Goal: Check status

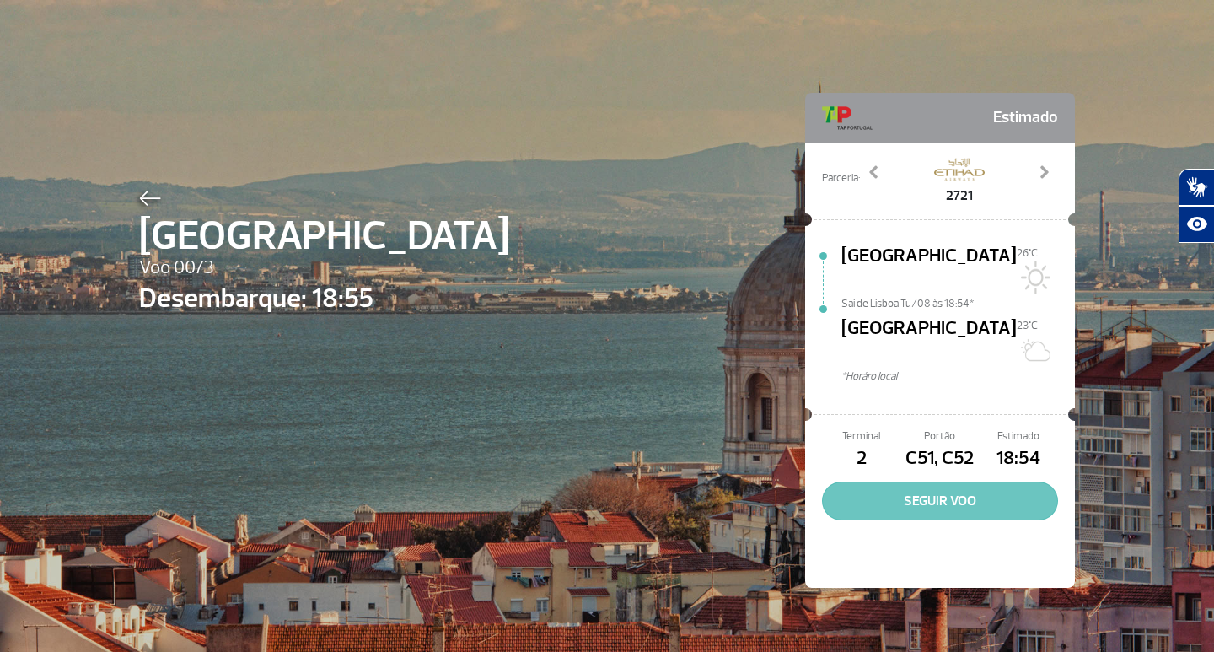
click at [955, 481] on button "SEGUIR VOO" at bounding box center [940, 500] width 236 height 39
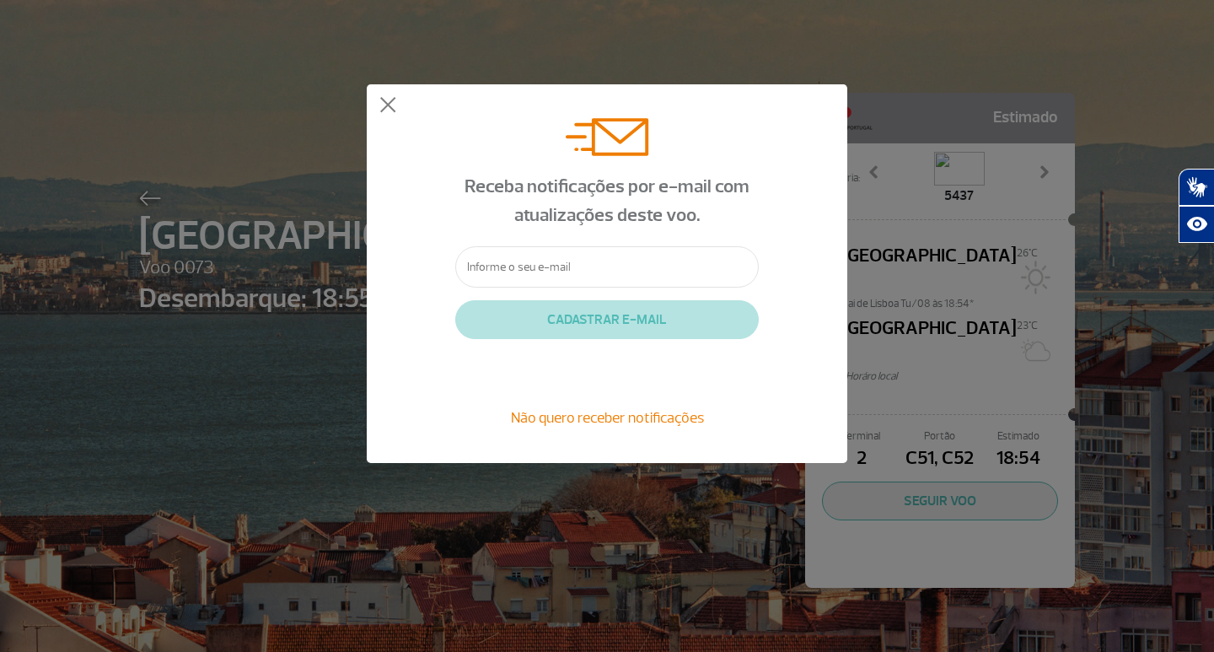
click at [645, 412] on span "Não quero receber notificações" at bounding box center [607, 417] width 193 height 19
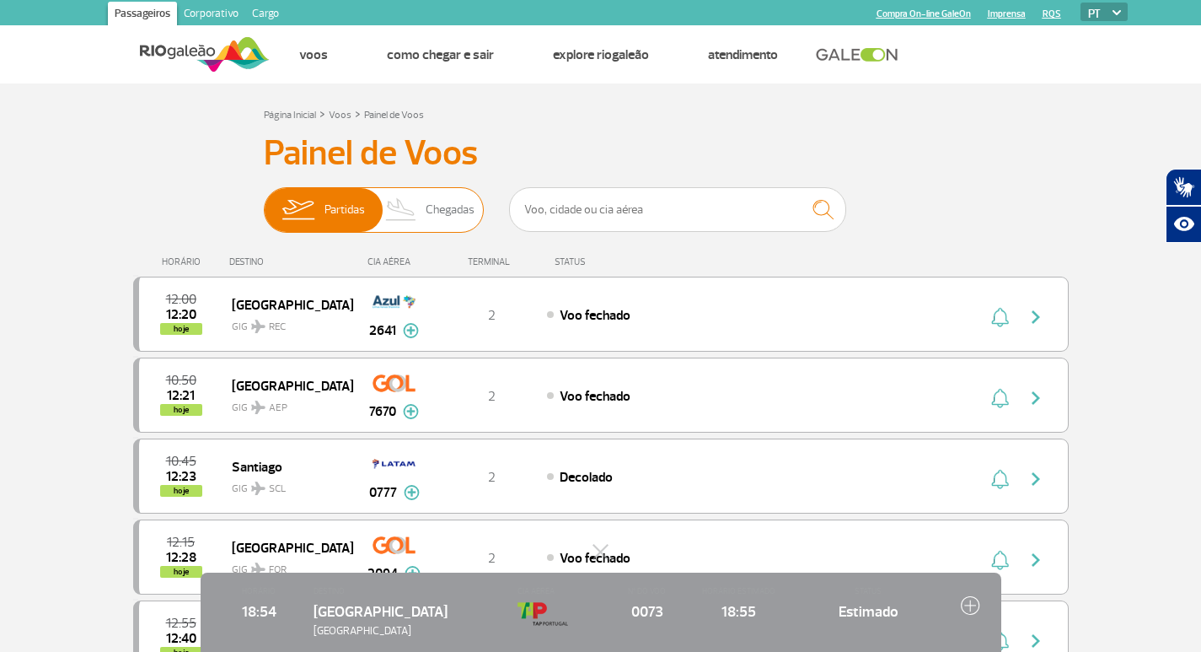
click at [432, 206] on span "Chegadas" at bounding box center [450, 210] width 49 height 44
click at [264, 201] on input "Partidas Chegadas" at bounding box center [264, 201] width 0 height 0
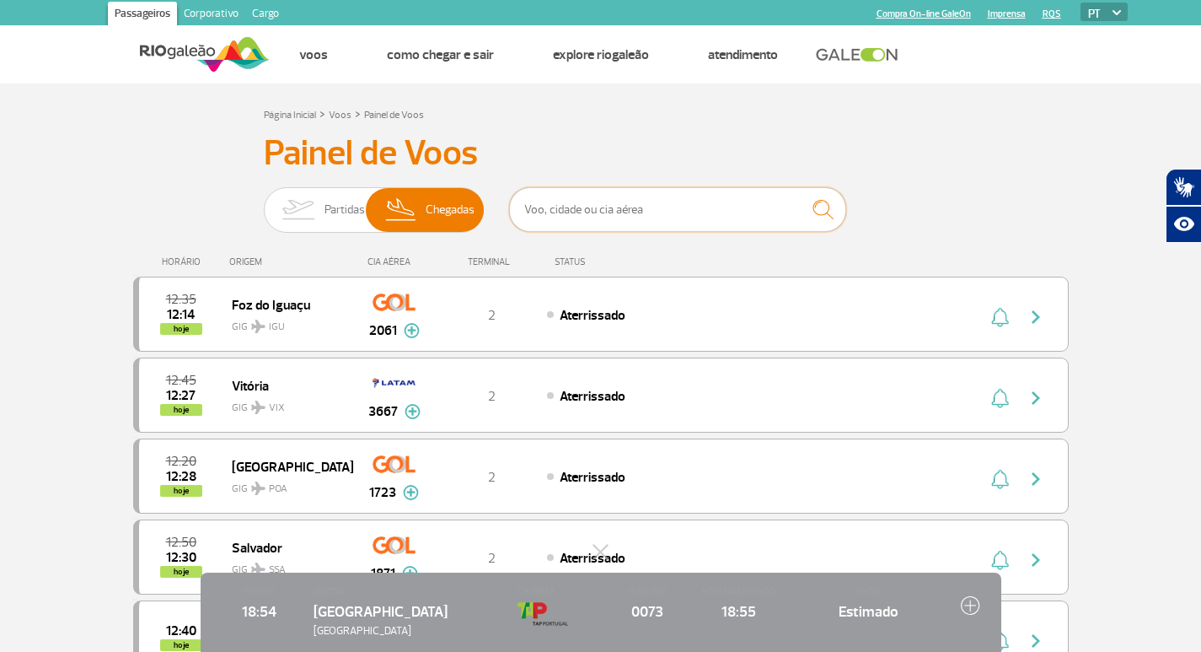
click at [699, 207] on input "text" at bounding box center [677, 209] width 337 height 45
type input "lisboa"
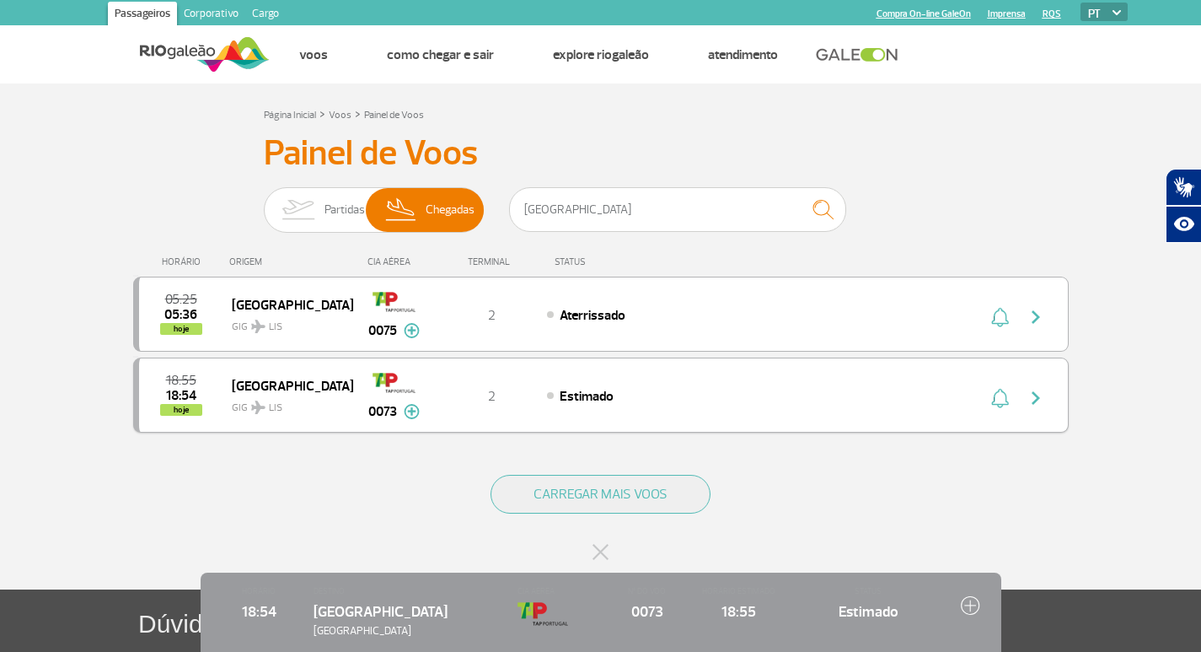
click at [585, 396] on span "Estimado" at bounding box center [587, 396] width 54 height 17
